Goal: Information Seeking & Learning: Learn about a topic

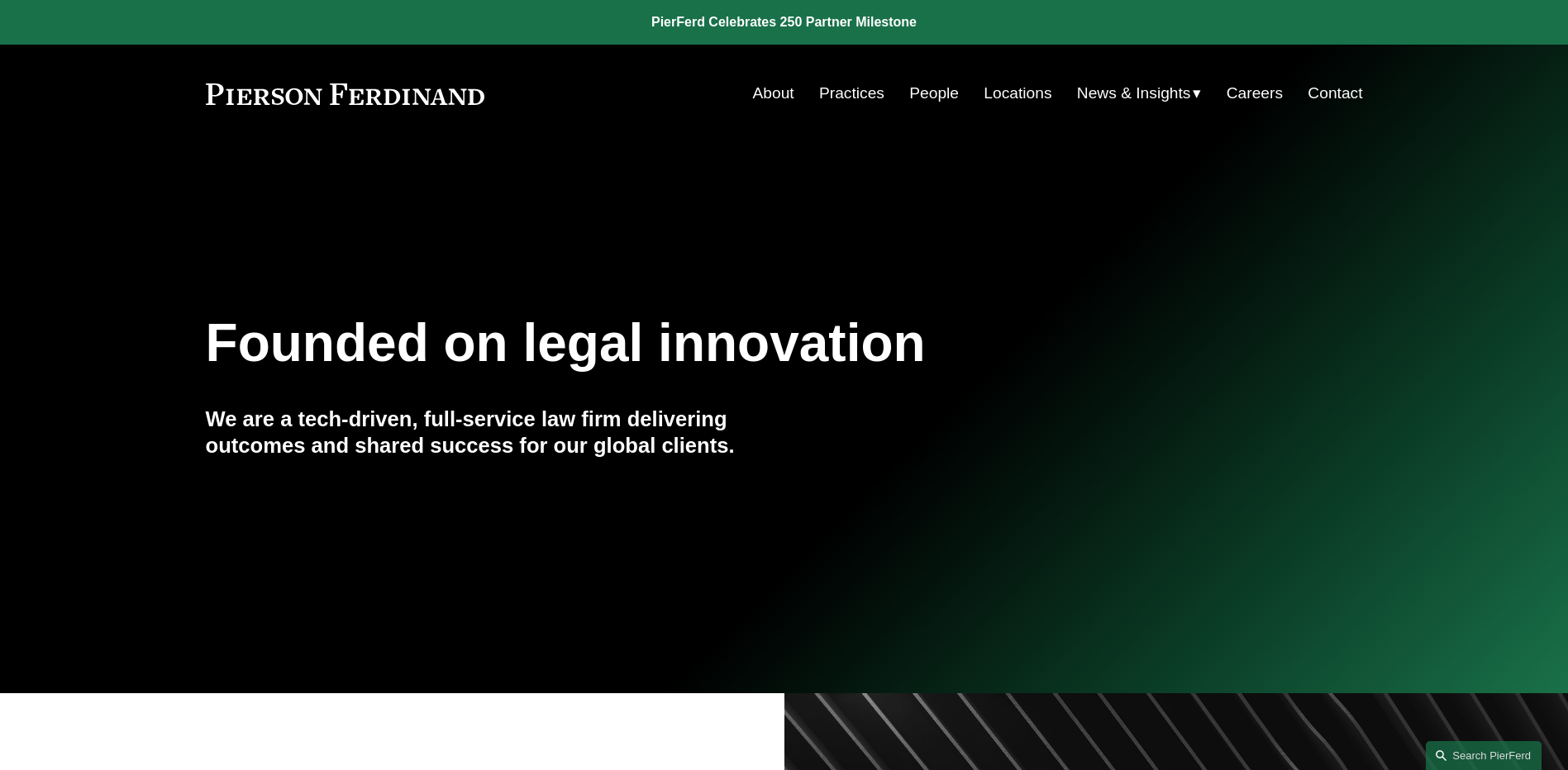
click at [946, 85] on link "People" at bounding box center [934, 93] width 50 height 32
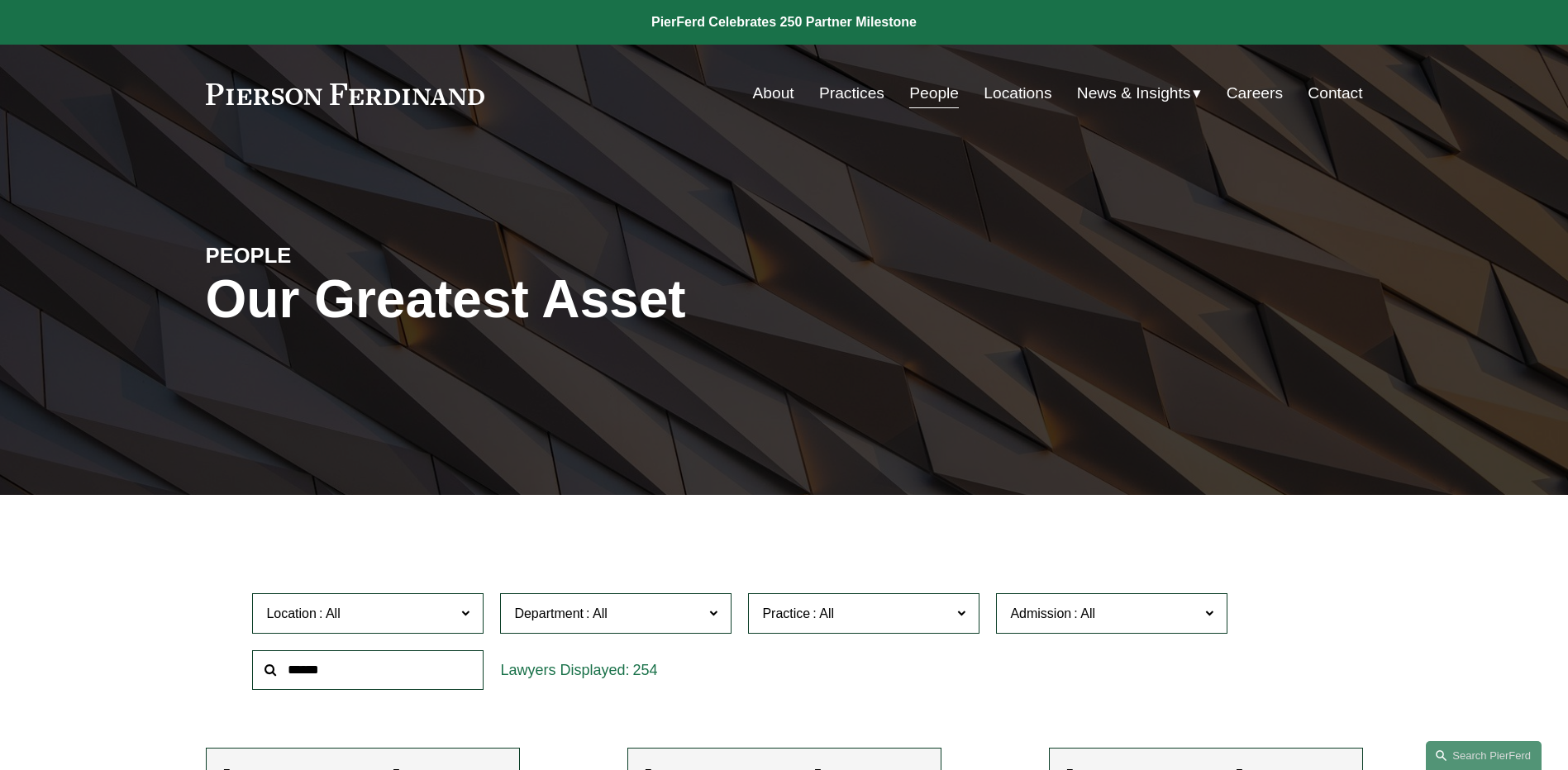
click at [0, 0] on span "News" at bounding box center [0, 0] width 0 height 0
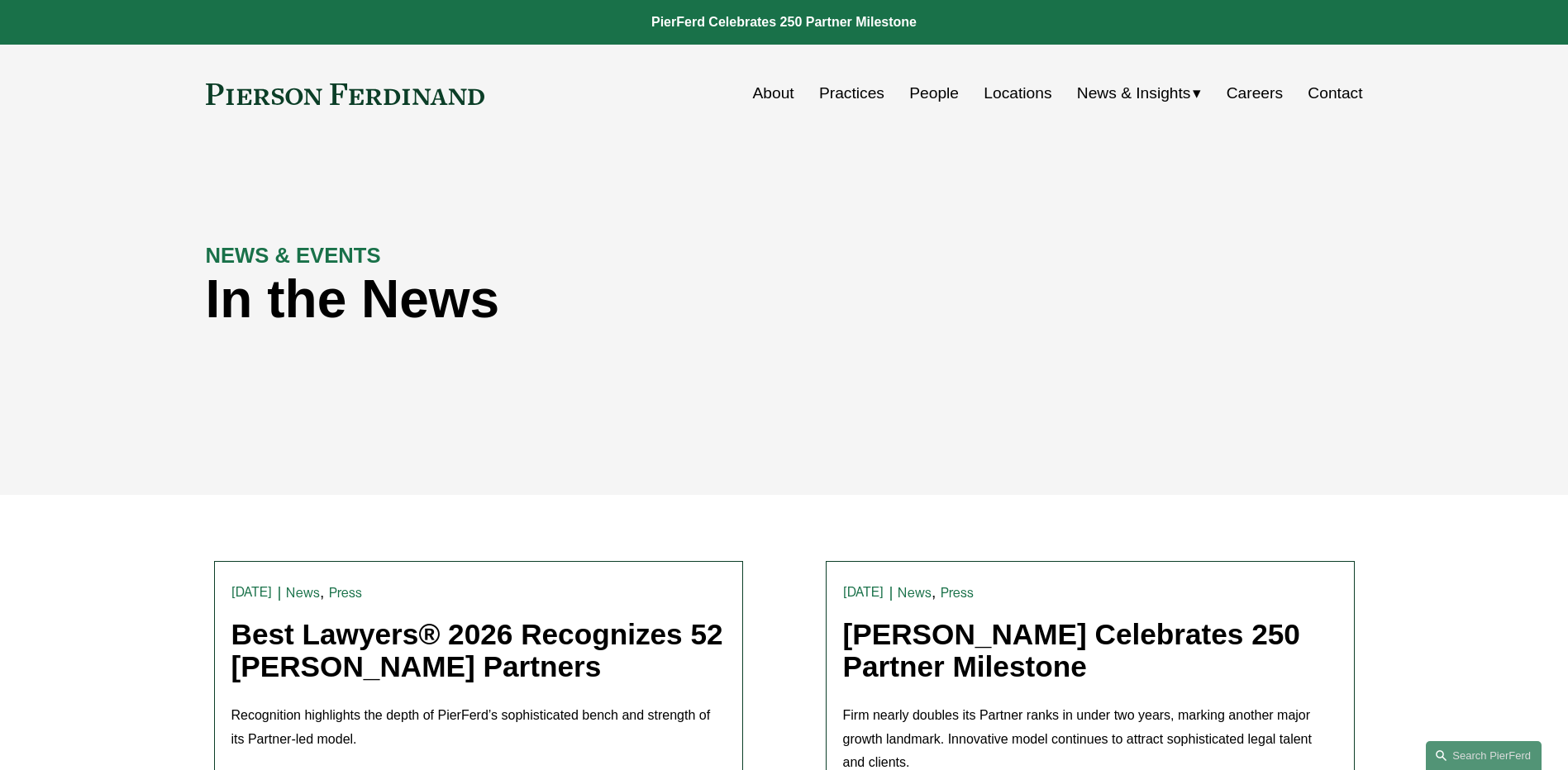
click at [827, 313] on h1 "In the News" at bounding box center [639, 300] width 868 height 61
click at [1086, 221] on div "NEWS & EVENTS In the News" at bounding box center [784, 318] width 1568 height 248
